Goal: Task Accomplishment & Management: Manage account settings

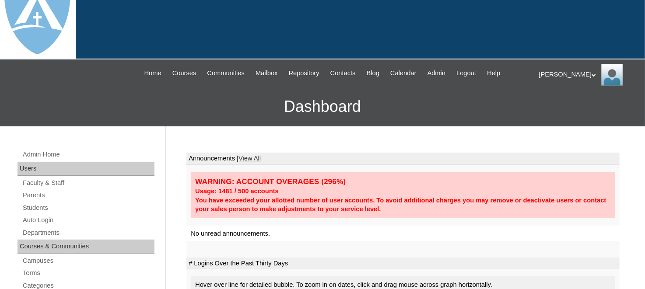
scroll to position [44, 0]
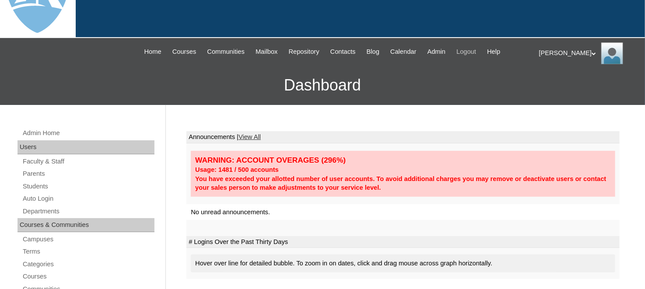
click at [476, 53] on span "Logout" at bounding box center [467, 52] width 20 height 10
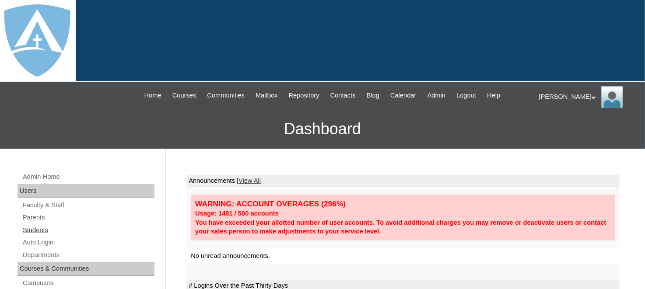
click at [38, 229] on link "Students" at bounding box center [88, 230] width 133 height 11
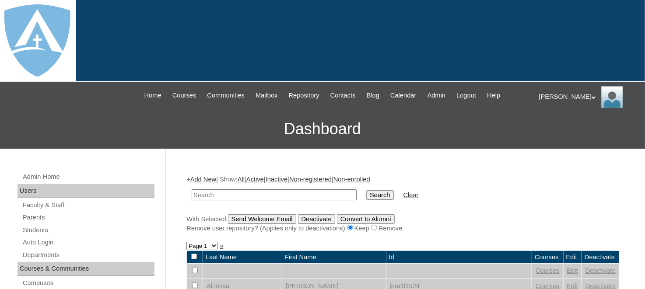
click at [272, 193] on input "text" at bounding box center [274, 196] width 165 height 12
type input "demo"
click at [366, 190] on input "Search" at bounding box center [379, 195] width 27 height 10
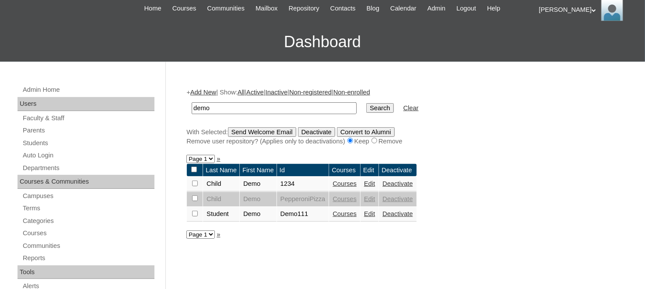
scroll to position [88, 0]
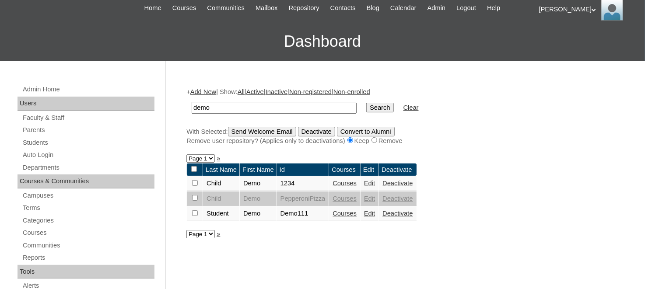
click at [351, 212] on link "Courses" at bounding box center [345, 213] width 24 height 7
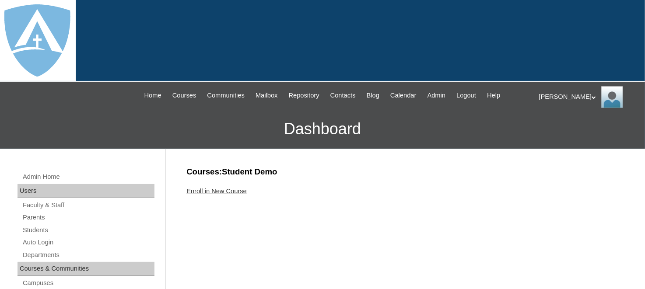
click at [243, 190] on link "Enroll in New Course" at bounding box center [216, 191] width 60 height 7
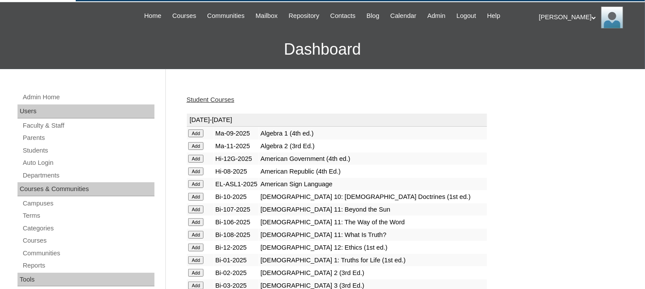
scroll to position [88, 0]
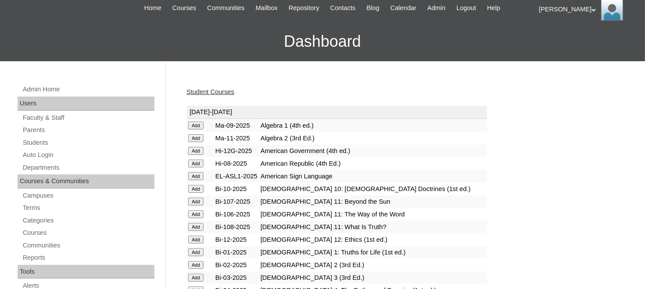
click at [278, 124] on td "Algebra 1 (4th ed.)" at bounding box center [373, 125] width 228 height 12
click at [198, 126] on input "Add" at bounding box center [195, 126] width 15 height 8
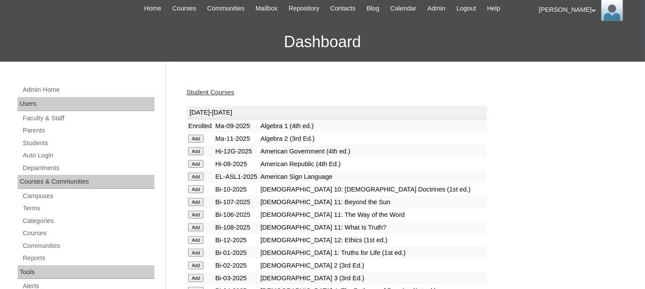
scroll to position [88, 0]
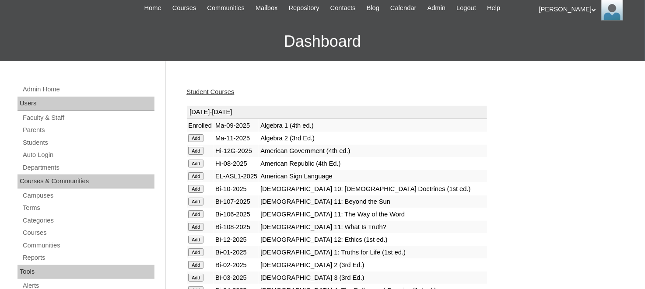
click at [220, 88] on link "Student Courses" at bounding box center [210, 91] width 48 height 7
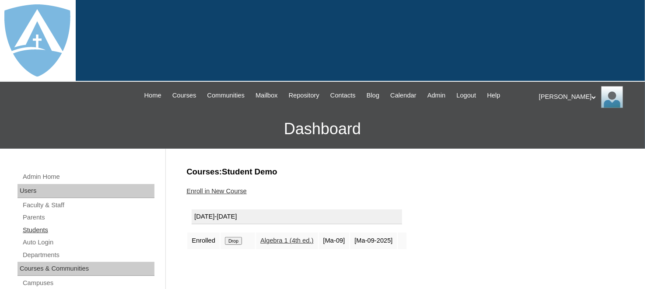
click at [42, 228] on link "Students" at bounding box center [88, 230] width 133 height 11
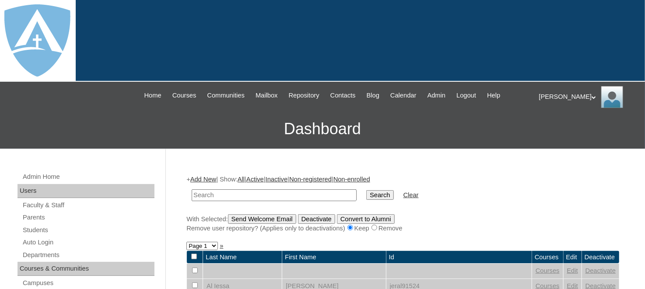
click at [237, 193] on input "text" at bounding box center [274, 196] width 165 height 12
type input "demo"
click at [366, 196] on input "Search" at bounding box center [379, 195] width 27 height 10
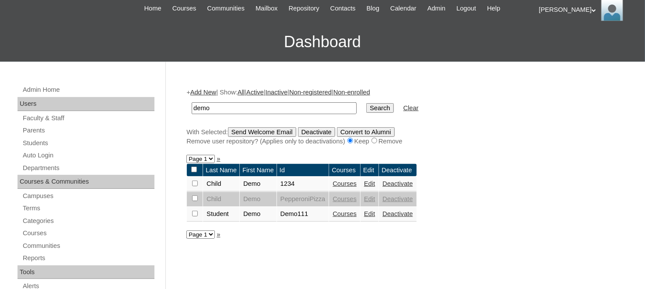
scroll to position [88, 0]
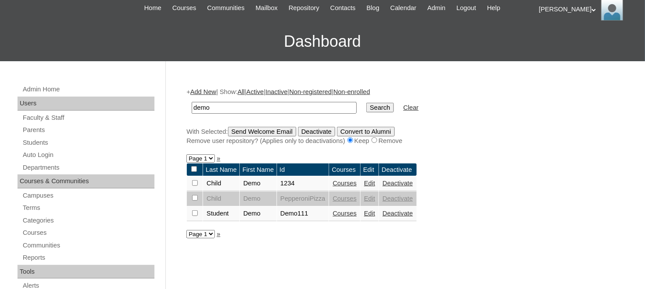
click at [372, 210] on link "Edit" at bounding box center [369, 213] width 11 height 7
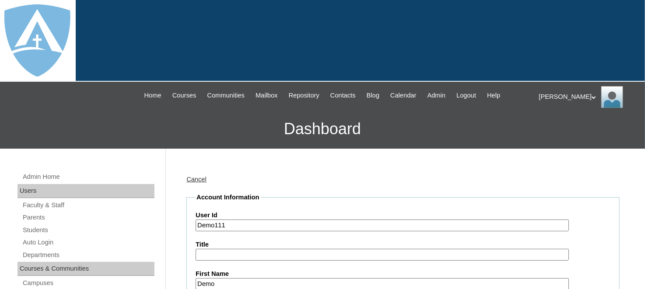
click at [359, 179] on div "Cancel" at bounding box center [402, 179] width 433 height 9
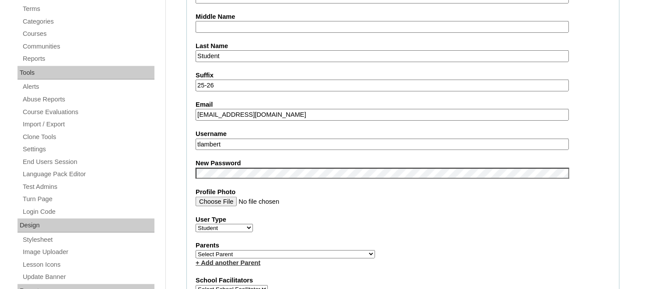
scroll to position [306, 0]
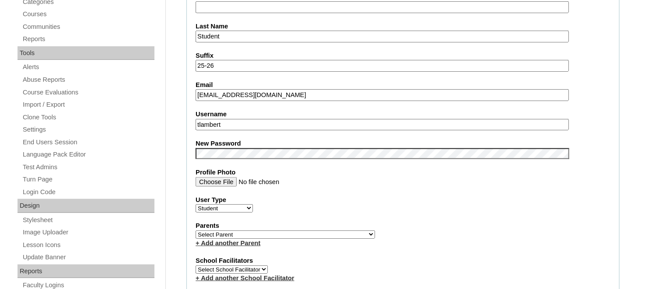
drag, startPoint x: 356, startPoint y: 91, endPoint x: 190, endPoint y: 98, distance: 166.0
click at [190, 98] on fieldset "Account Information User Id Demo111 Title First Name Demo Middle Name Last Name…" at bounding box center [402, 237] width 433 height 701
drag, startPoint x: 229, startPoint y: 120, endPoint x: 195, endPoint y: 125, distance: 34.9
click at [195, 125] on fieldset "Account Information User Id Demo111 Title First Name Demo Middle Name Last Name…" at bounding box center [402, 237] width 433 height 701
paste input "[EMAIL_ADDRESS][DOMAIN_NAME]"
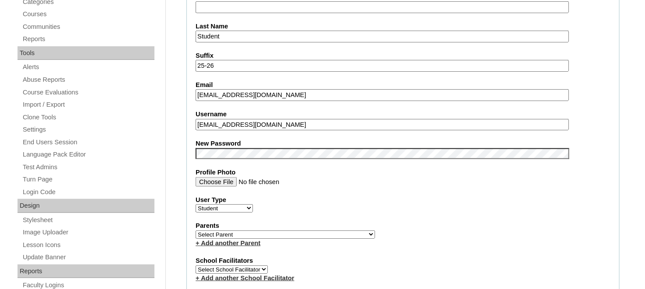
type input "[EMAIL_ADDRESS][DOMAIN_NAME]"
click at [598, 139] on label "New Password" at bounding box center [403, 143] width 415 height 9
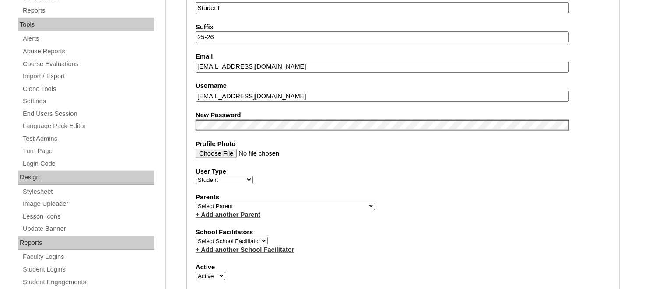
scroll to position [350, 0]
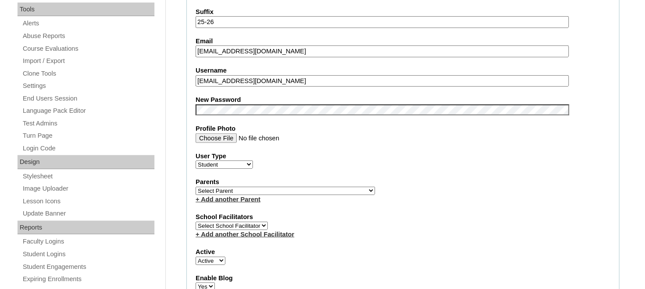
drag, startPoint x: 442, startPoint y: 163, endPoint x: 442, endPoint y: 153, distance: 10.5
drag, startPoint x: 442, startPoint y: 153, endPoint x: 604, endPoint y: 63, distance: 184.8
click at [604, 66] on label "Username" at bounding box center [403, 70] width 415 height 9
click at [569, 75] on input "[EMAIL_ADDRESS][DOMAIN_NAME]" at bounding box center [382, 81] width 373 height 12
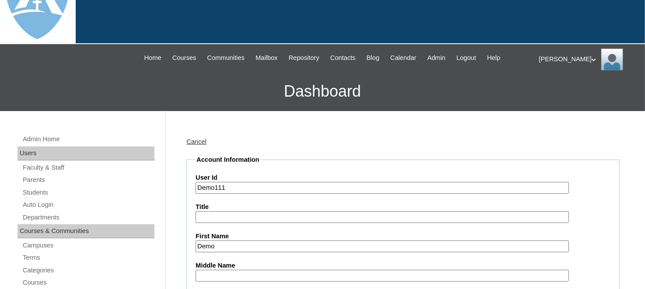
scroll to position [0, 0]
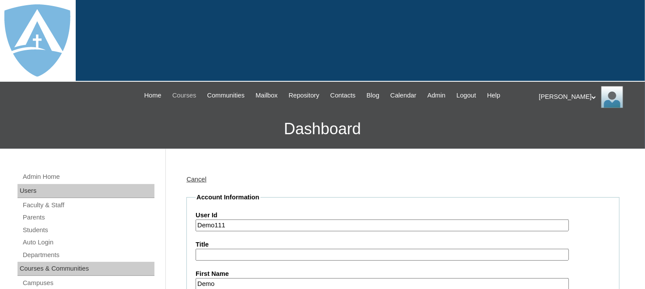
click at [172, 91] on span "Courses" at bounding box center [184, 96] width 24 height 10
